Goal: Task Accomplishment & Management: Use online tool/utility

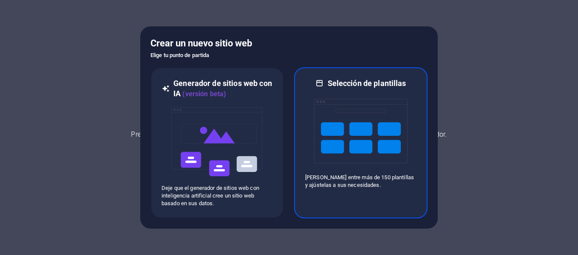
click at [374, 89] on img at bounding box center [360, 130] width 93 height 85
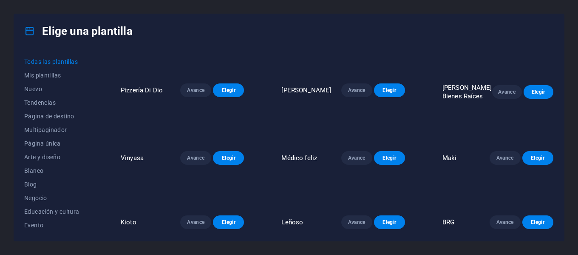
scroll to position [1487, 0]
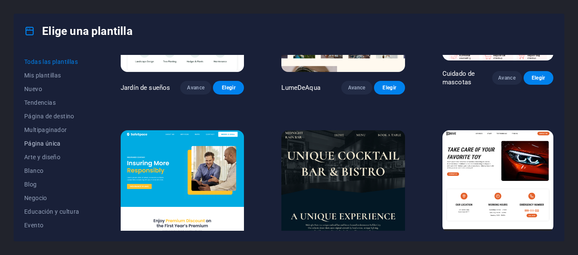
click at [36, 143] on font "Página única" at bounding box center [42, 143] width 37 height 7
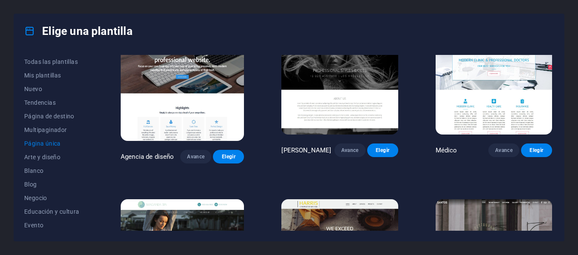
scroll to position [3600, 0]
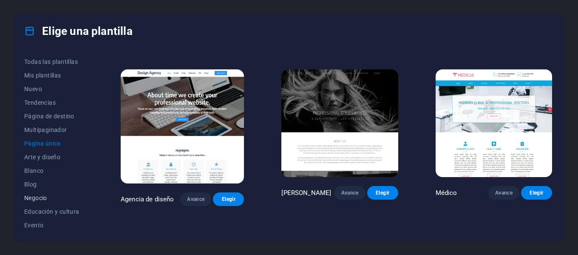
click at [30, 195] on font "Negocio" at bounding box center [35, 197] width 23 height 7
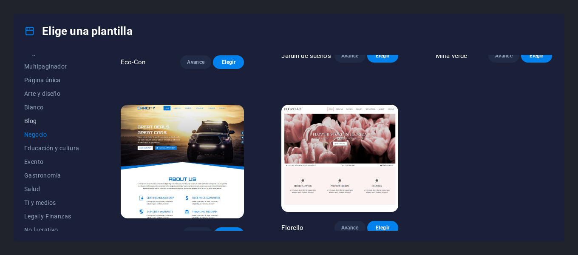
scroll to position [85, 0]
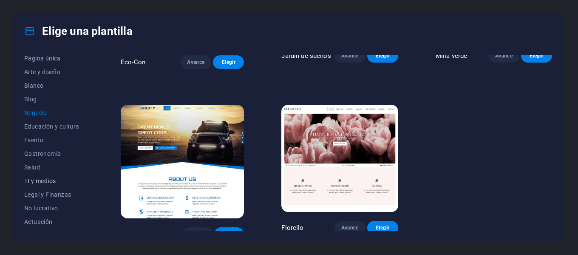
click at [42, 178] on font "TI y medios" at bounding box center [39, 180] width 31 height 7
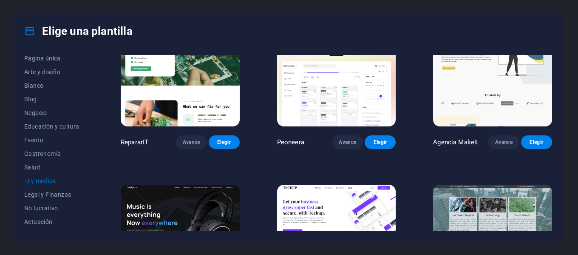
scroll to position [0, 0]
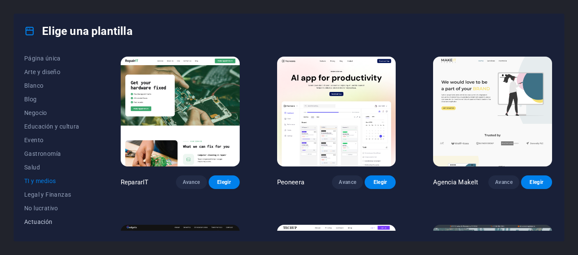
click at [45, 221] on font "Actuación" at bounding box center [38, 221] width 28 height 7
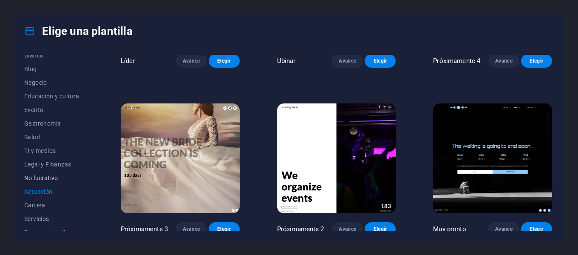
scroll to position [127, 0]
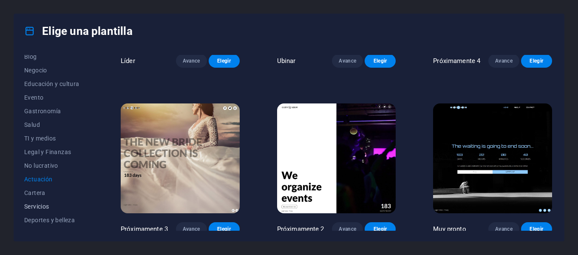
click at [32, 207] on font "Servicios" at bounding box center [36, 206] width 25 height 7
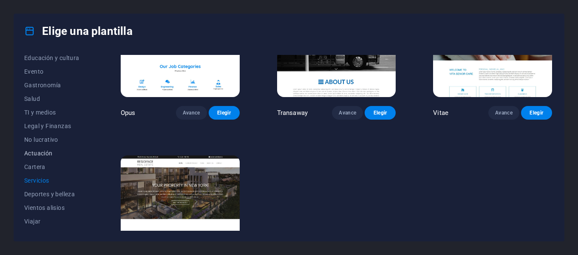
scroll to position [164, 0]
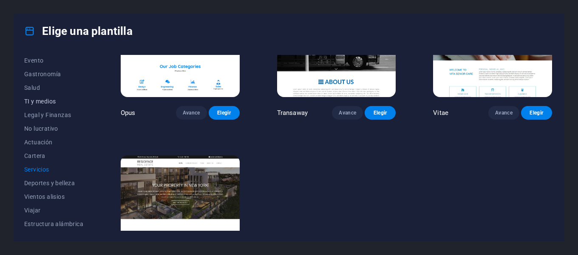
click at [28, 102] on font "TI y medios" at bounding box center [39, 101] width 31 height 7
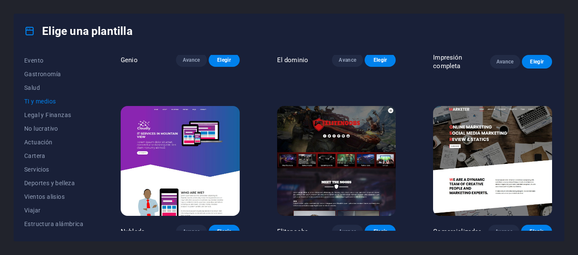
scroll to position [465, 0]
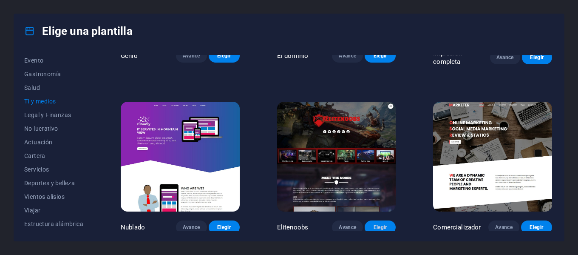
click at [373, 226] on font "Elegir" at bounding box center [380, 227] width 14 height 6
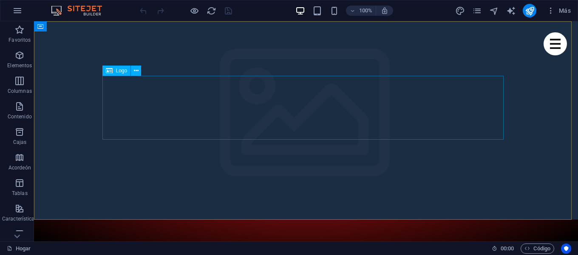
click at [110, 70] on icon at bounding box center [109, 70] width 7 height 10
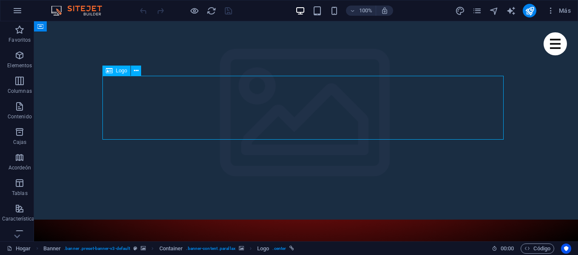
click at [116, 70] on font "Logo" at bounding box center [121, 71] width 11 height 6
select select "px"
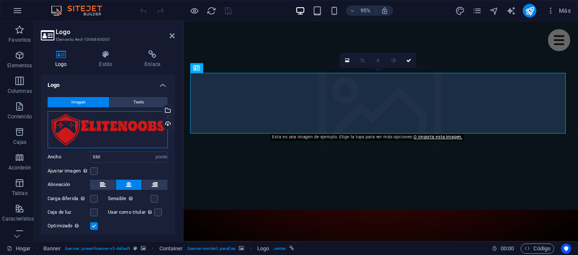
click at [100, 124] on div "Arrastre los archivos aquí, haga clic para elegir archivos o seleccione archivo…" at bounding box center [108, 129] width 120 height 37
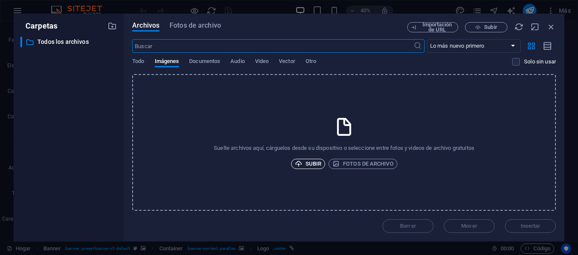
click at [310, 165] on font "Subir" at bounding box center [314, 163] width 16 height 6
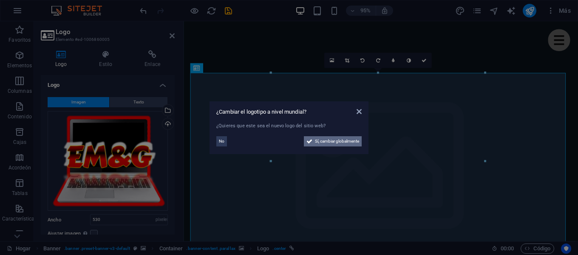
click at [328, 142] on font "Sí, cambiar globalmente" at bounding box center [337, 141] width 44 height 5
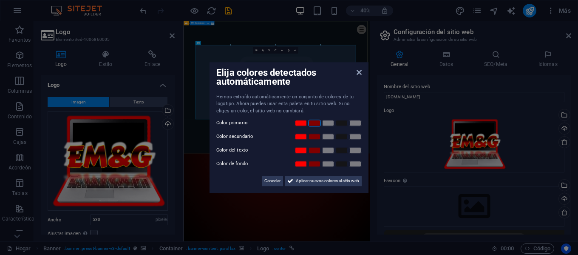
click at [314, 124] on link at bounding box center [314, 122] width 13 height 7
click at [344, 135] on link at bounding box center [341, 136] width 13 height 7
click at [318, 181] on font "Aplicar nuevos colores al sitio web" at bounding box center [327, 180] width 63 height 5
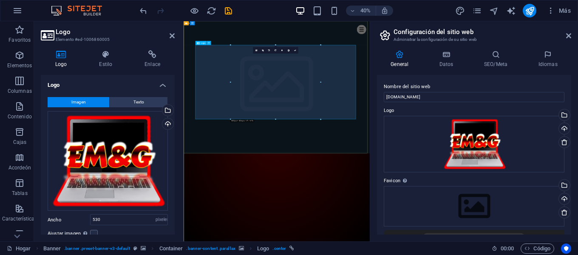
click at [481, 136] on div "Arrastre los archivos aquí, haga clic para elegir archivos o seleccione archivo…" at bounding box center [474, 144] width 181 height 57
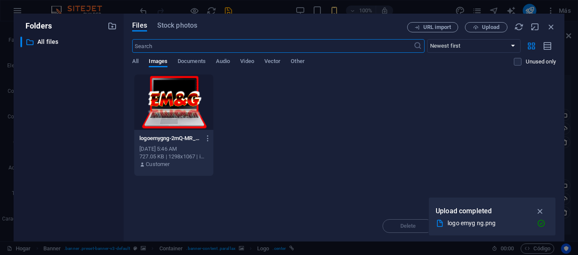
click at [481, 136] on div "logoemygng-2mQ-MR_B61gI85EdbO_nfQ.png logoemygng-2mQ-MR_B61gI85EdbO_nfQ.png [DA…" at bounding box center [344, 125] width 424 height 102
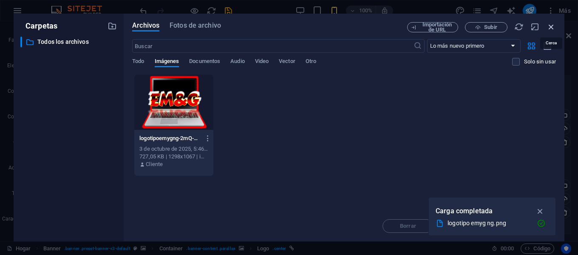
click at [552, 26] on icon "button" at bounding box center [550, 26] width 9 height 9
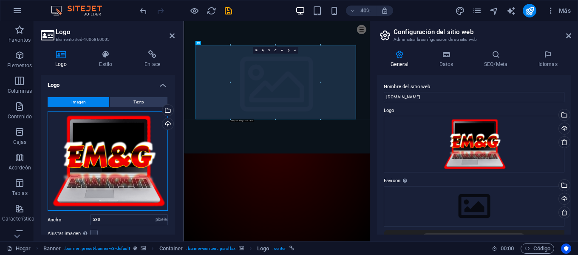
click at [94, 161] on div "Arrastre los archivos aquí, haga clic para elegir archivos o seleccione archivo…" at bounding box center [108, 161] width 120 height 100
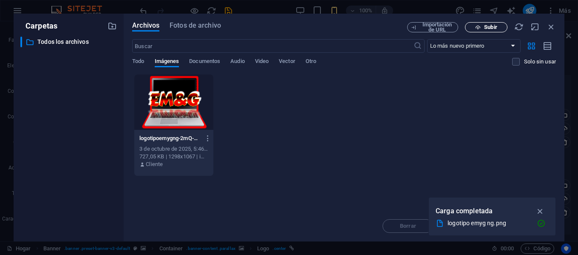
click at [495, 24] on font "Subir" at bounding box center [490, 27] width 13 height 6
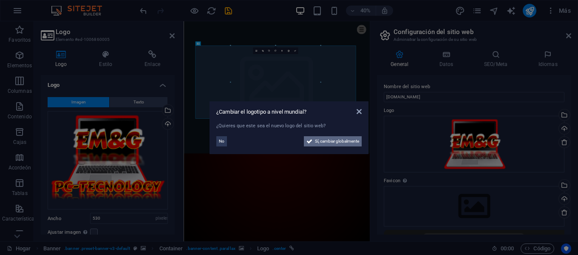
click at [315, 140] on font "Sí, cambiar globalmente" at bounding box center [337, 141] width 44 height 5
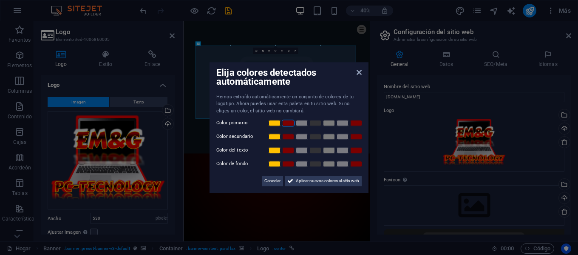
click at [292, 123] on link at bounding box center [288, 122] width 13 height 7
click at [311, 137] on link at bounding box center [315, 136] width 13 height 7
click at [277, 150] on link at bounding box center [274, 150] width 13 height 7
click at [326, 181] on font "Aplicar nuevos colores al sitio web" at bounding box center [327, 180] width 63 height 5
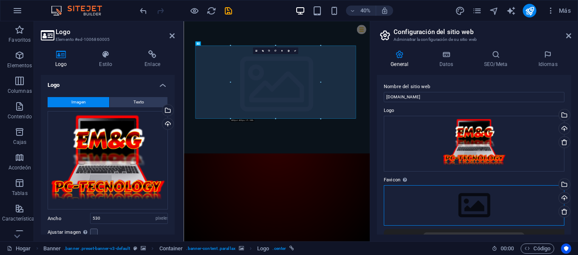
click at [468, 212] on div "Arrastre los archivos aquí, haga clic para elegir archivos o seleccione archivo…" at bounding box center [474, 205] width 181 height 40
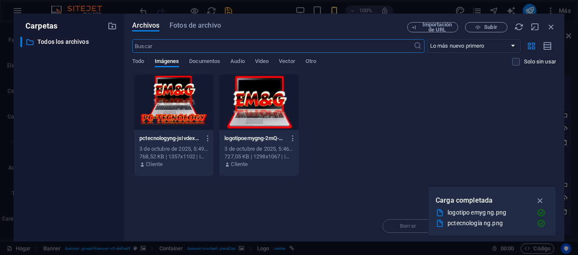
click at [258, 98] on div at bounding box center [258, 101] width 79 height 55
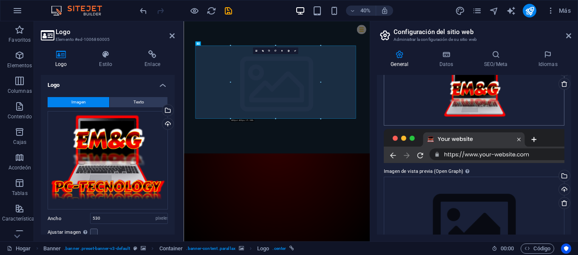
scroll to position [170, 0]
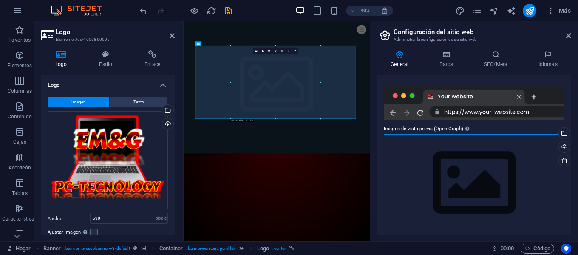
click at [469, 190] on div "Arrastre los archivos aquí, haga clic para elegir archivos o seleccione archivo…" at bounding box center [474, 182] width 181 height 97
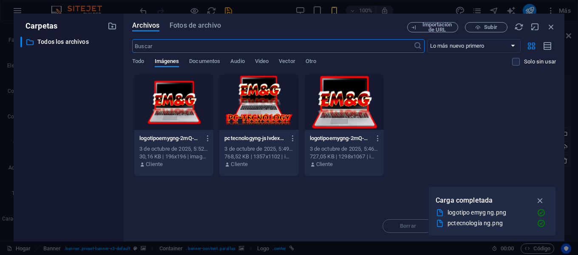
click at [160, 97] on div at bounding box center [173, 101] width 79 height 55
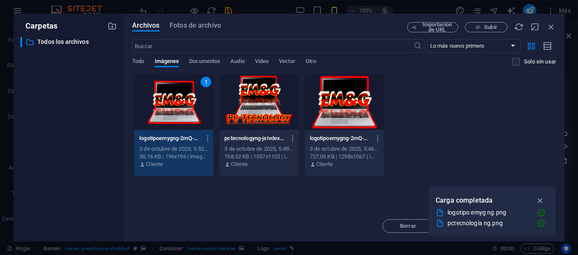
click at [161, 95] on div "1" at bounding box center [173, 101] width 79 height 55
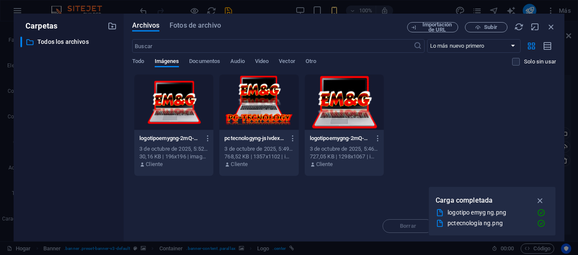
click at [161, 95] on div at bounding box center [173, 101] width 79 height 55
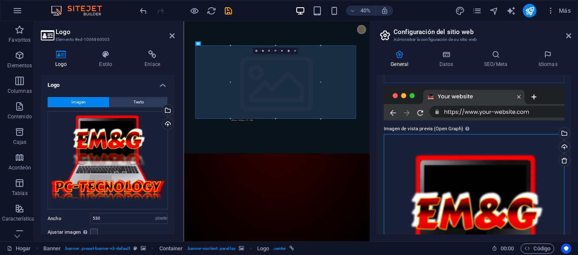
click at [468, 190] on div "Arrastre los archivos aquí, haga clic para elegir archivos o seleccione archivo…" at bounding box center [474, 219] width 181 height 170
click at [468, 190] on body "[DOMAIN_NAME] Hogar Favoritos Elementos Columnas Contenido Cajas Acordeón Tabla…" at bounding box center [289, 127] width 578 height 255
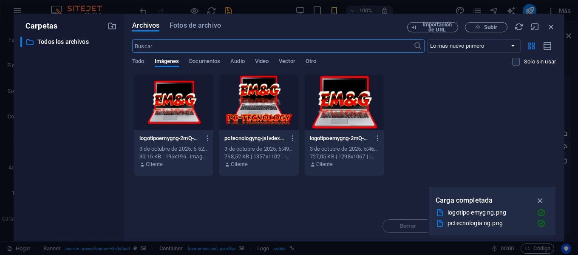
click at [360, 108] on div at bounding box center [344, 101] width 79 height 55
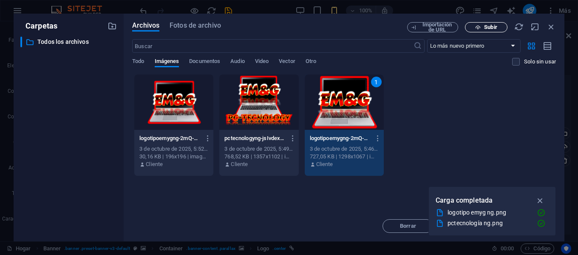
click at [501, 28] on span "Subir" at bounding box center [486, 28] width 35 height 6
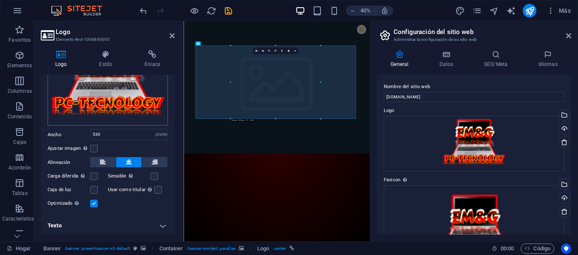
scroll to position [0, 0]
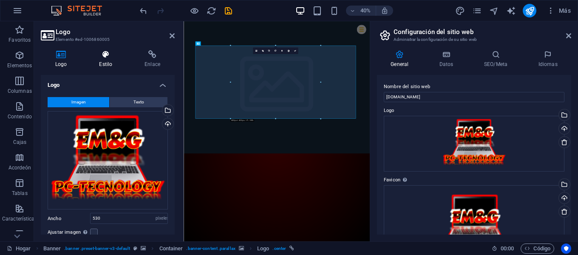
click at [109, 56] on icon at bounding box center [106, 54] width 42 height 8
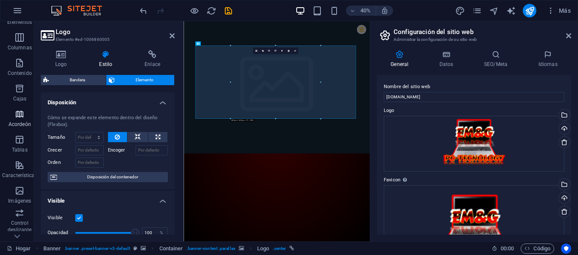
scroll to position [127, 0]
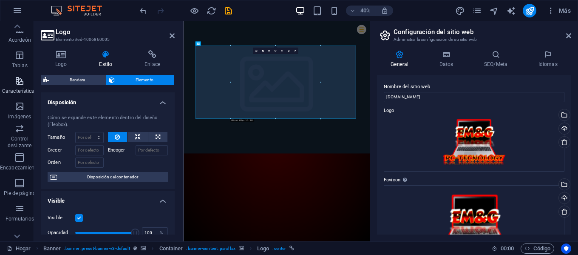
click at [22, 85] on icon "button" at bounding box center [19, 81] width 10 height 10
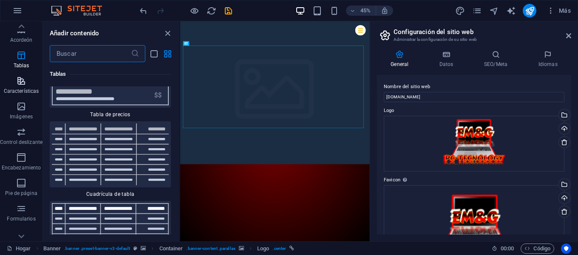
scroll to position [163, 0]
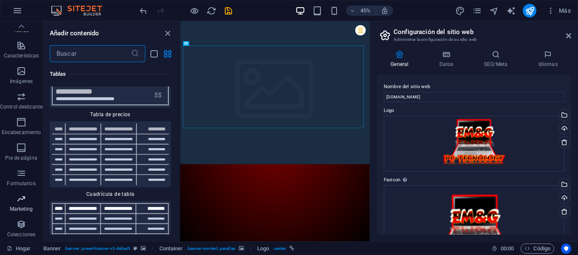
click at [23, 201] on icon "button" at bounding box center [21, 198] width 10 height 10
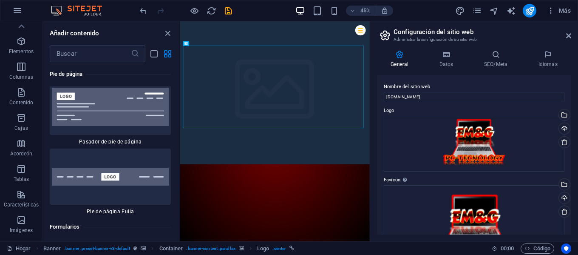
scroll to position [0, 0]
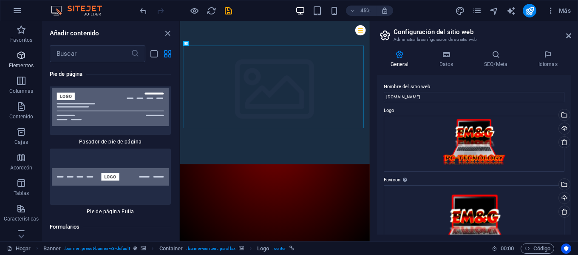
click at [26, 60] on span "Elementos" at bounding box center [21, 60] width 42 height 20
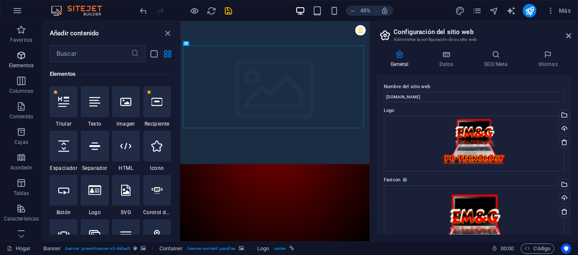
scroll to position [160, 0]
click at [22, 12] on icon "button" at bounding box center [17, 11] width 10 height 10
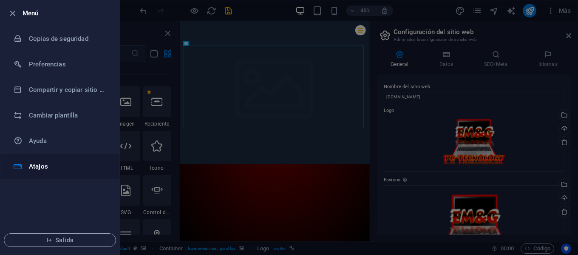
click at [40, 165] on font "Atajos" at bounding box center [38, 166] width 19 height 8
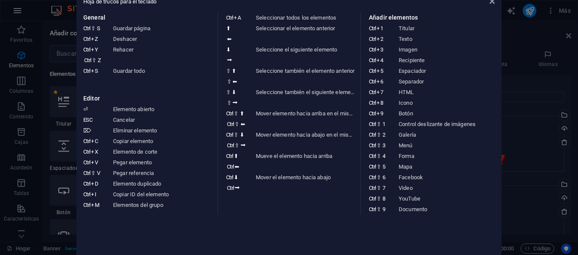
click at [16, 16] on aside "Hoja de trucos para el teclado General Ctrl ⇧ S Guardar página Ctrl Z Deshacer …" at bounding box center [289, 127] width 578 height 255
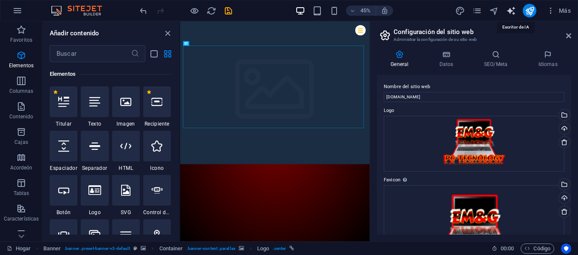
click at [510, 9] on icon "generador de texto" at bounding box center [511, 11] width 10 height 10
select select "English"
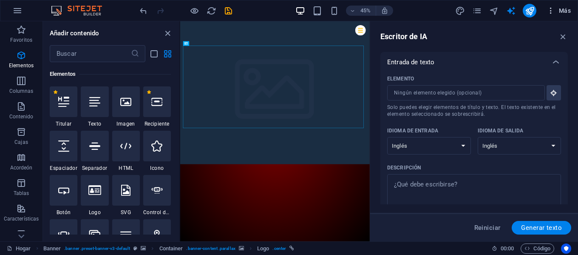
click at [555, 11] on icon "button" at bounding box center [550, 10] width 8 height 8
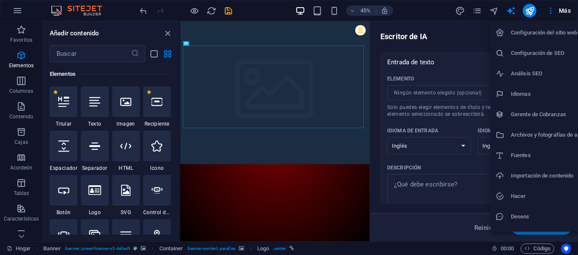
click at [525, 158] on font "Fuentes" at bounding box center [521, 155] width 20 height 6
select select "popularity"
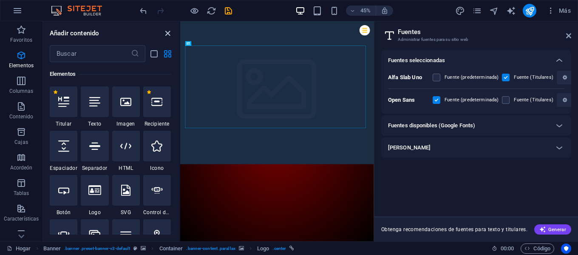
click at [164, 36] on icon "cerrar panel" at bounding box center [168, 33] width 10 height 10
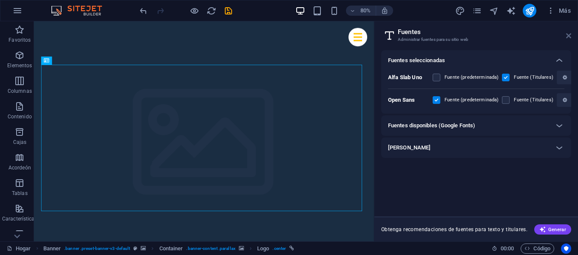
click at [567, 36] on icon at bounding box center [568, 35] width 5 height 7
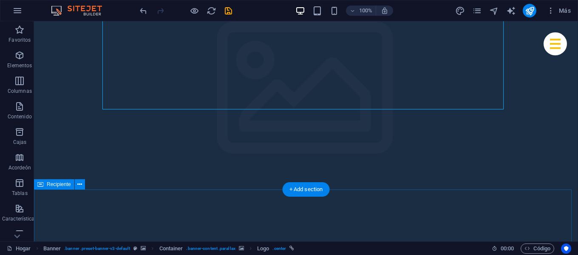
scroll to position [0, 0]
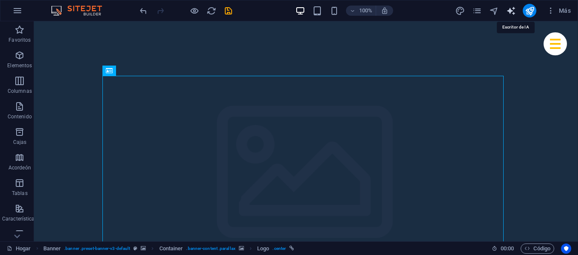
click at [514, 12] on icon "generador de texto" at bounding box center [511, 11] width 10 height 10
select select "English"
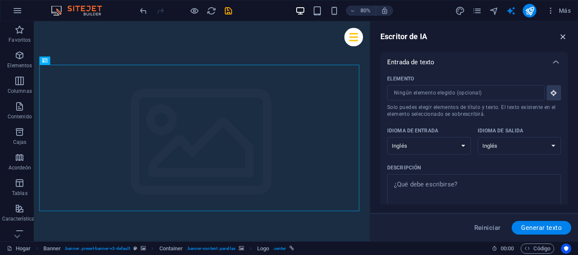
click at [564, 36] on icon "button" at bounding box center [562, 36] width 9 height 9
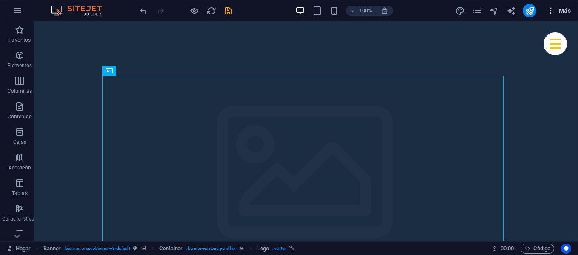
click at [560, 11] on font "Más" at bounding box center [565, 10] width 12 height 7
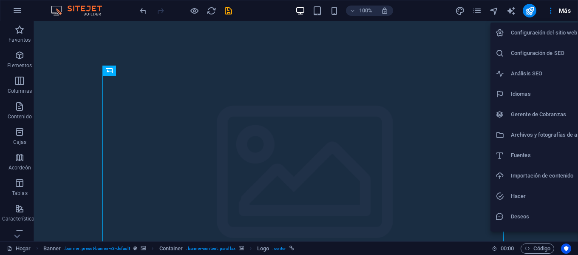
click at [17, 13] on div at bounding box center [289, 127] width 578 height 255
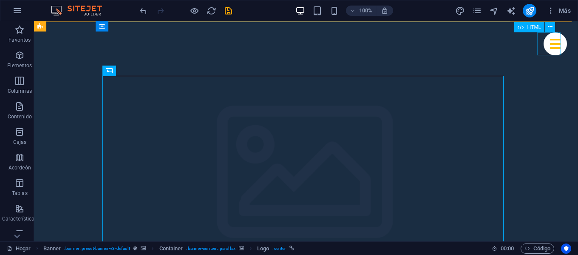
click at [543, 45] on div "Menú" at bounding box center [554, 43] width 23 height 23
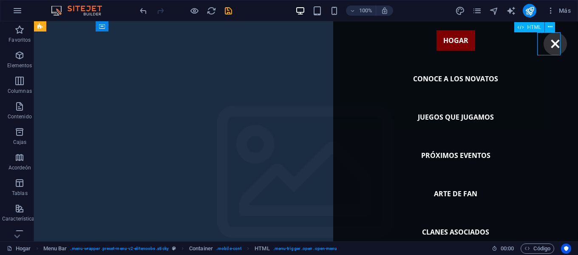
click at [543, 45] on div "Menú" at bounding box center [554, 43] width 23 height 23
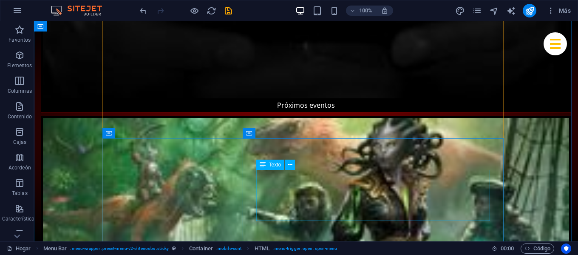
scroll to position [1870, 0]
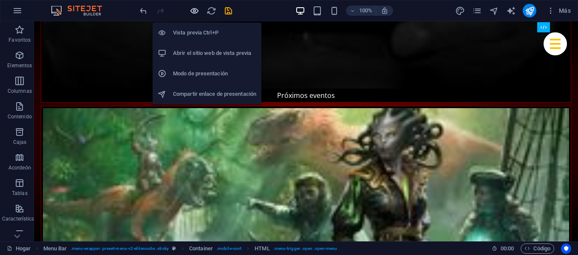
click at [195, 13] on icon "button" at bounding box center [195, 11] width 10 height 10
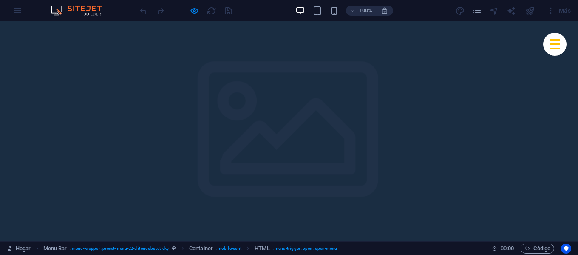
scroll to position [0, 0]
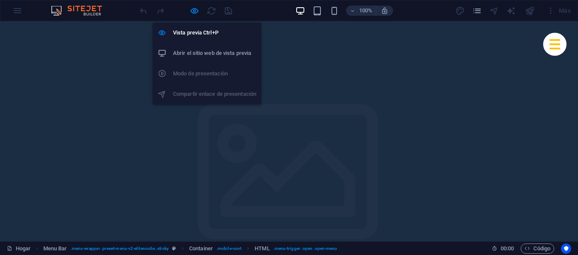
click at [202, 48] on h6 "Abrir el sitio web de vista previa" at bounding box center [214, 53] width 83 height 10
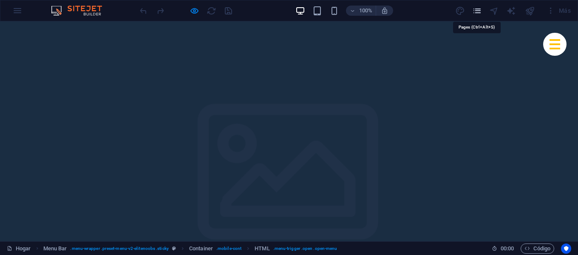
click at [477, 13] on icon "páginas" at bounding box center [477, 11] width 10 height 10
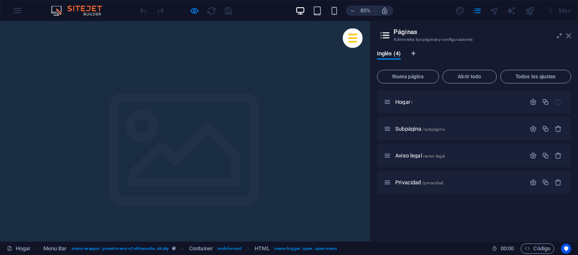
click at [570, 35] on icon at bounding box center [568, 35] width 5 height 7
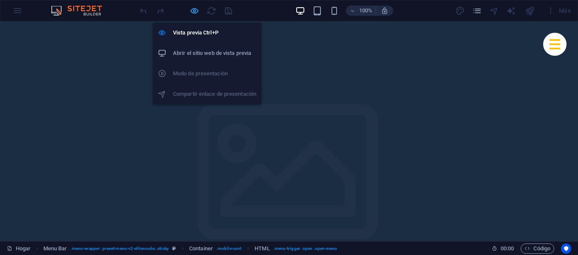
click at [192, 12] on icon "button" at bounding box center [195, 11] width 10 height 10
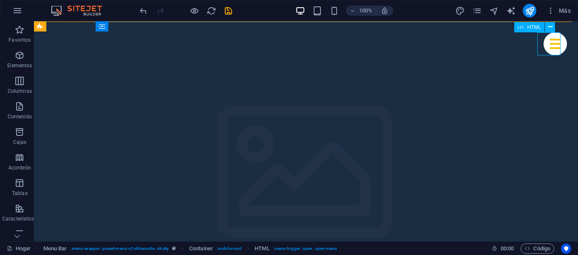
click at [553, 40] on div "Menú" at bounding box center [554, 43] width 23 height 23
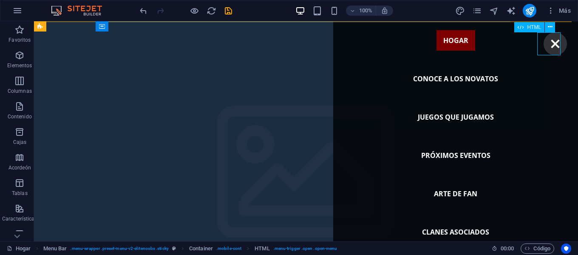
click at [553, 39] on div "Menú" at bounding box center [554, 43] width 23 height 23
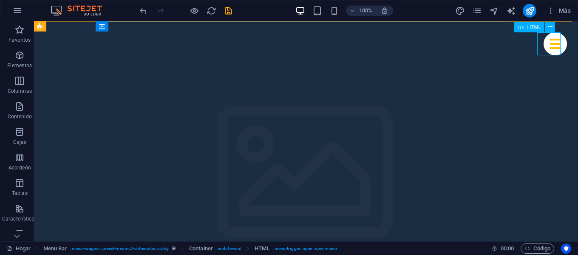
click at [532, 28] on font "HTML" at bounding box center [534, 27] width 14 height 6
click at [549, 26] on icon at bounding box center [550, 27] width 5 height 9
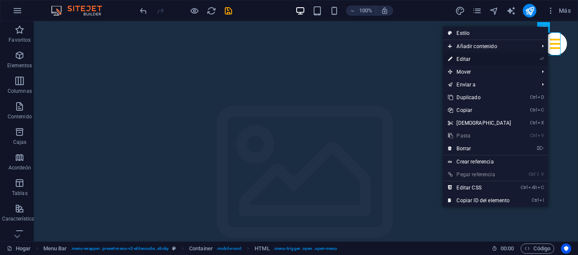
click at [467, 60] on font "Editar" at bounding box center [463, 59] width 14 height 6
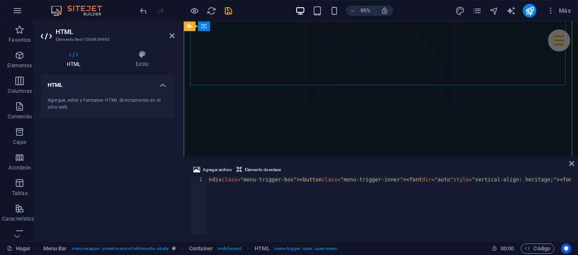
scroll to position [170, 0]
click at [574, 164] on div "Agregar archivo Elemento de enlace <div class="menu-trigger-box"><button class=…" at bounding box center [381, 199] width 394 height 83
click at [171, 37] on icon at bounding box center [172, 35] width 5 height 7
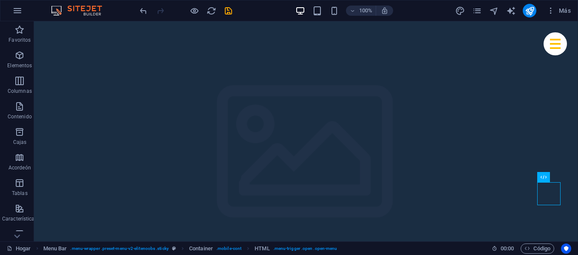
scroll to position [0, 0]
click at [308, 29] on div "+" at bounding box center [305, 26] width 17 height 8
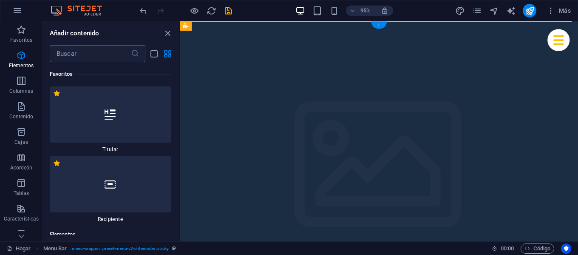
scroll to position [2700, 0]
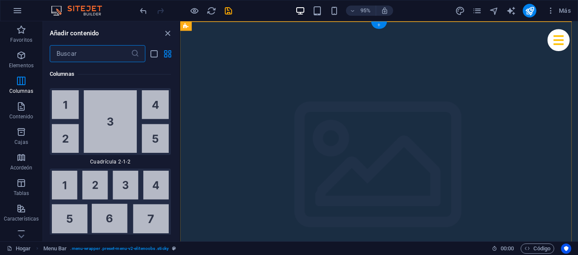
click at [382, 26] on div "+" at bounding box center [379, 25] width 16 height 7
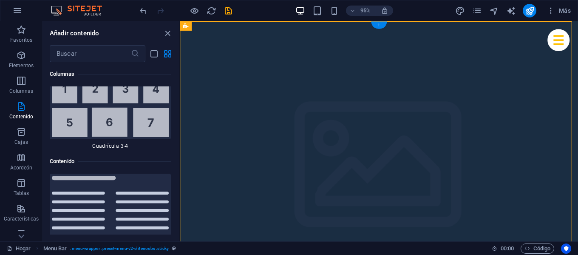
scroll to position [2854, 0]
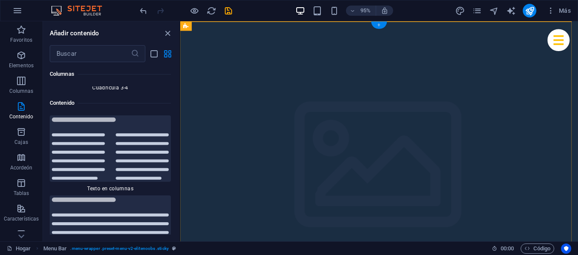
click at [382, 26] on div "+" at bounding box center [379, 25] width 16 height 7
click at [171, 36] on icon "cerrar panel" at bounding box center [168, 33] width 10 height 10
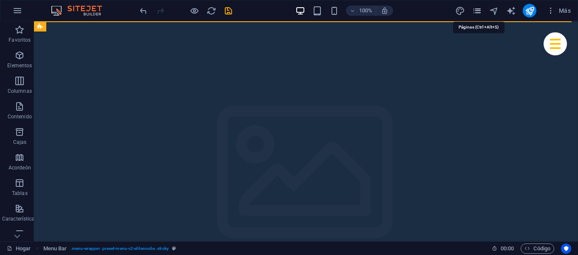
click at [477, 13] on icon "páginas" at bounding box center [477, 11] width 10 height 10
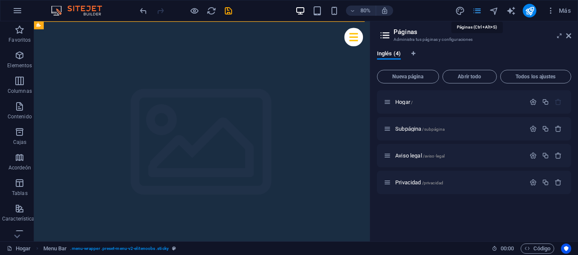
click at [477, 13] on icon "páginas" at bounding box center [477, 11] width 10 height 10
click at [569, 34] on icon at bounding box center [568, 35] width 5 height 7
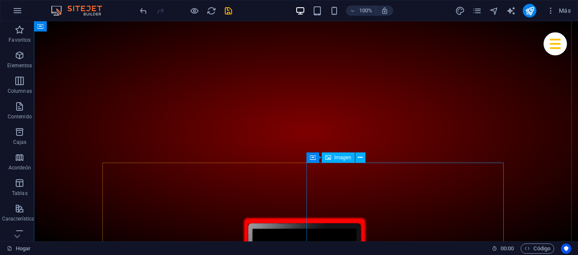
scroll to position [467, 0]
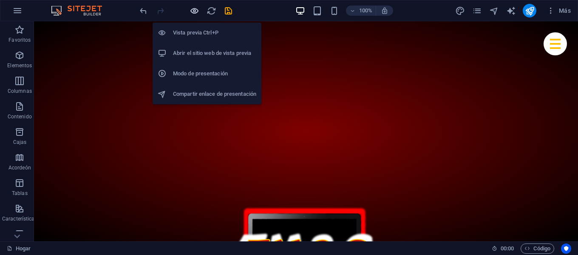
click at [197, 12] on icon "button" at bounding box center [195, 11] width 10 height 10
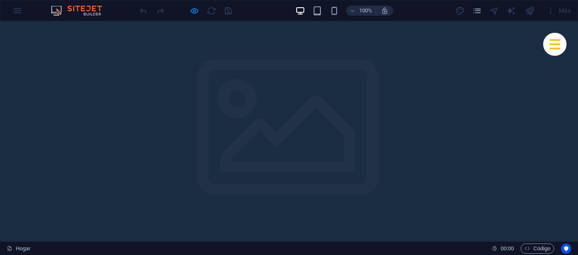
scroll to position [0, 0]
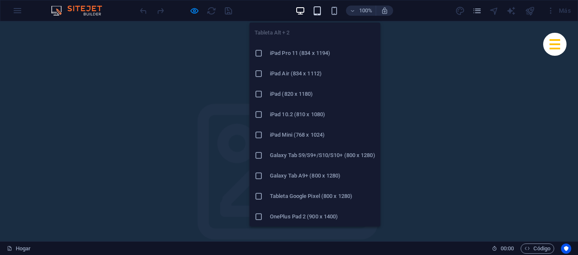
click at [314, 13] on icon "button" at bounding box center [317, 11] width 10 height 10
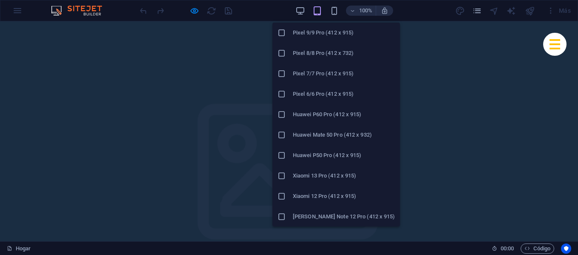
scroll to position [470, 0]
click at [314, 169] on li "Xiaomi 13 Pro (412 x 915)" at bounding box center [335, 175] width 127 height 20
drag, startPoint x: 314, startPoint y: 190, endPoint x: 113, endPoint y: 169, distance: 202.5
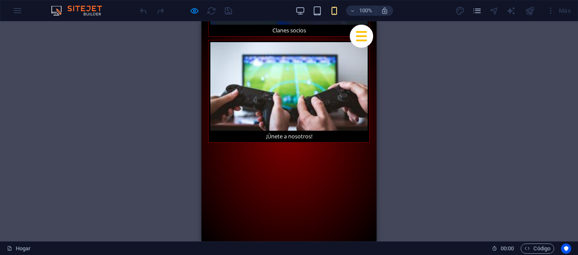
scroll to position [1317, 0]
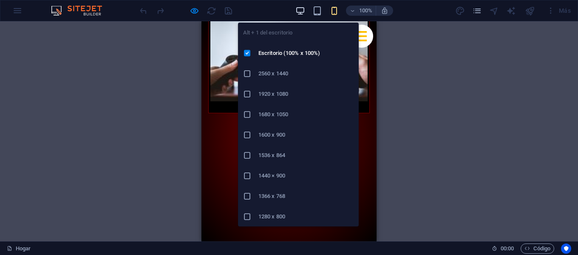
click at [303, 11] on icon "button" at bounding box center [300, 11] width 10 height 10
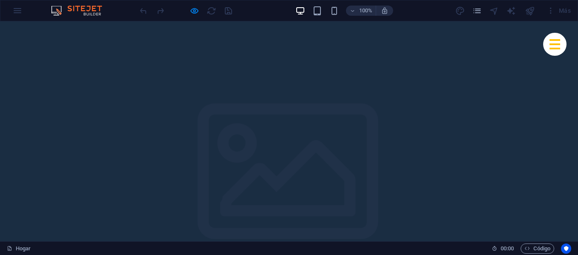
scroll to position [0, 0]
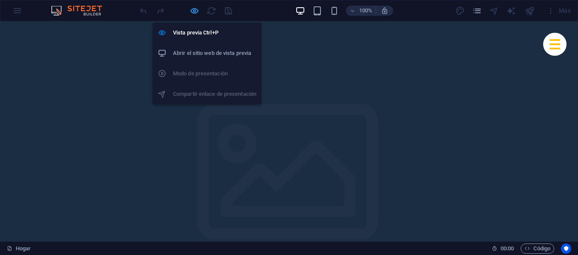
click at [192, 13] on icon "button" at bounding box center [195, 11] width 10 height 10
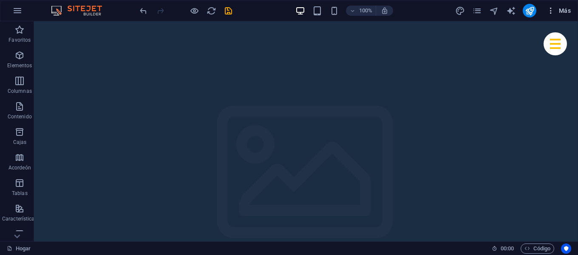
click at [564, 8] on font "Más" at bounding box center [565, 10] width 12 height 7
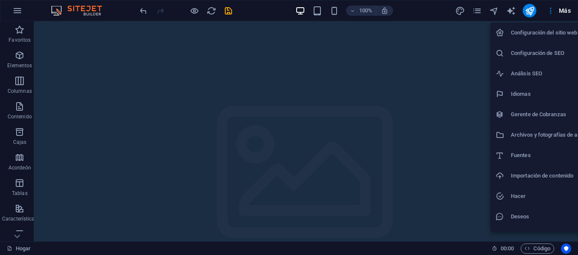
click at [515, 218] on font "Deseos" at bounding box center [520, 216] width 19 height 6
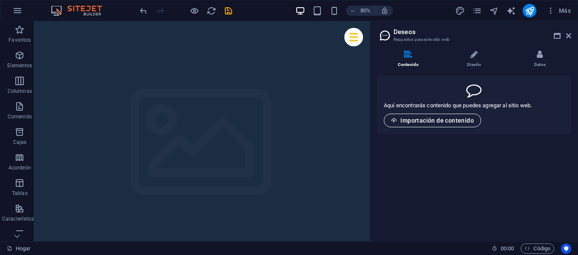
click at [414, 123] on font "Importación de contenido" at bounding box center [437, 120] width 74 height 7
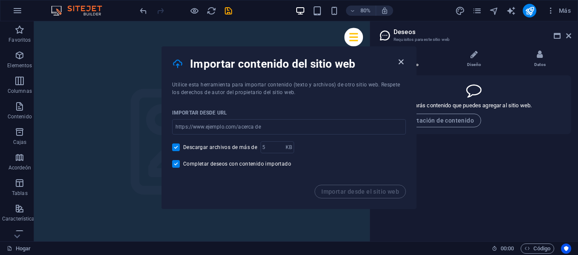
click at [399, 63] on icon "button" at bounding box center [401, 62] width 10 height 10
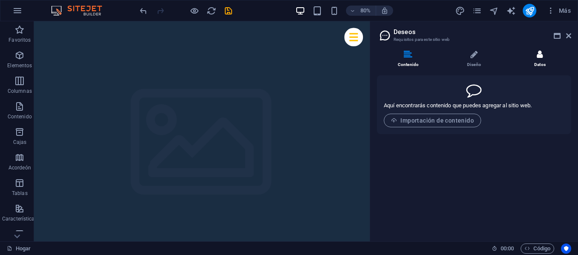
click at [544, 57] on li "Datos" at bounding box center [540, 59] width 62 height 18
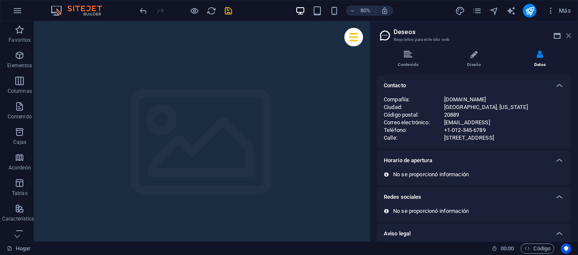
click at [571, 38] on icon at bounding box center [568, 35] width 5 height 7
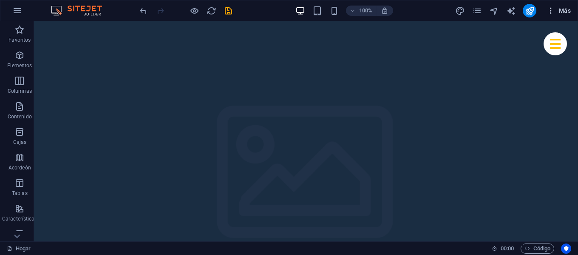
click at [560, 8] on font "Más" at bounding box center [565, 10] width 12 height 7
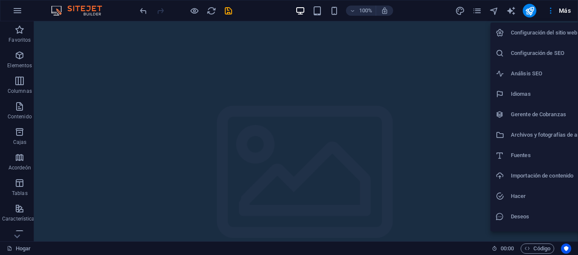
click at [512, 9] on div at bounding box center [289, 127] width 578 height 255
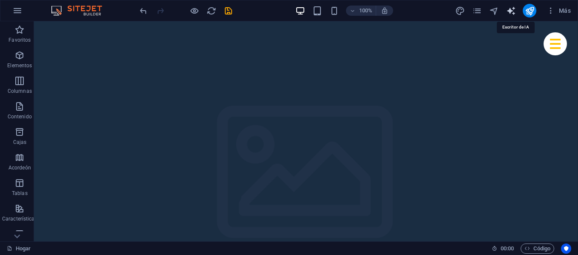
click at [512, 8] on icon "generador de texto" at bounding box center [511, 11] width 10 height 10
select select "English"
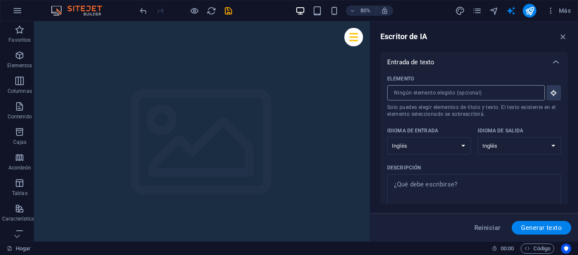
click at [440, 91] on input "Elemento ​ Solo puedes elegir elementos de título y texto. El texto existente e…" at bounding box center [463, 92] width 152 height 15
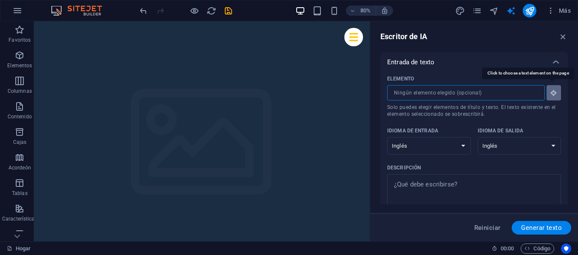
click at [553, 97] on button "Elemento ​ Solo puedes elegir elementos de título y texto. El texto existente e…" at bounding box center [553, 92] width 14 height 15
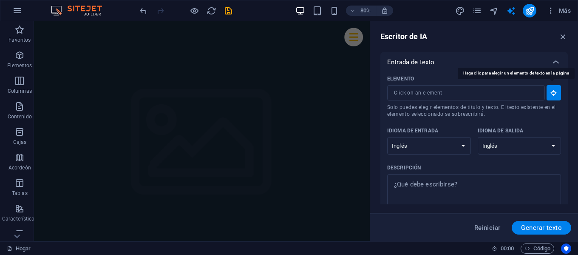
click at [553, 97] on button "Elemento ​ Solo puedes elegir elementos de título y texto. El texto existente e…" at bounding box center [553, 92] width 14 height 15
